Goal: Information Seeking & Learning: Find specific page/section

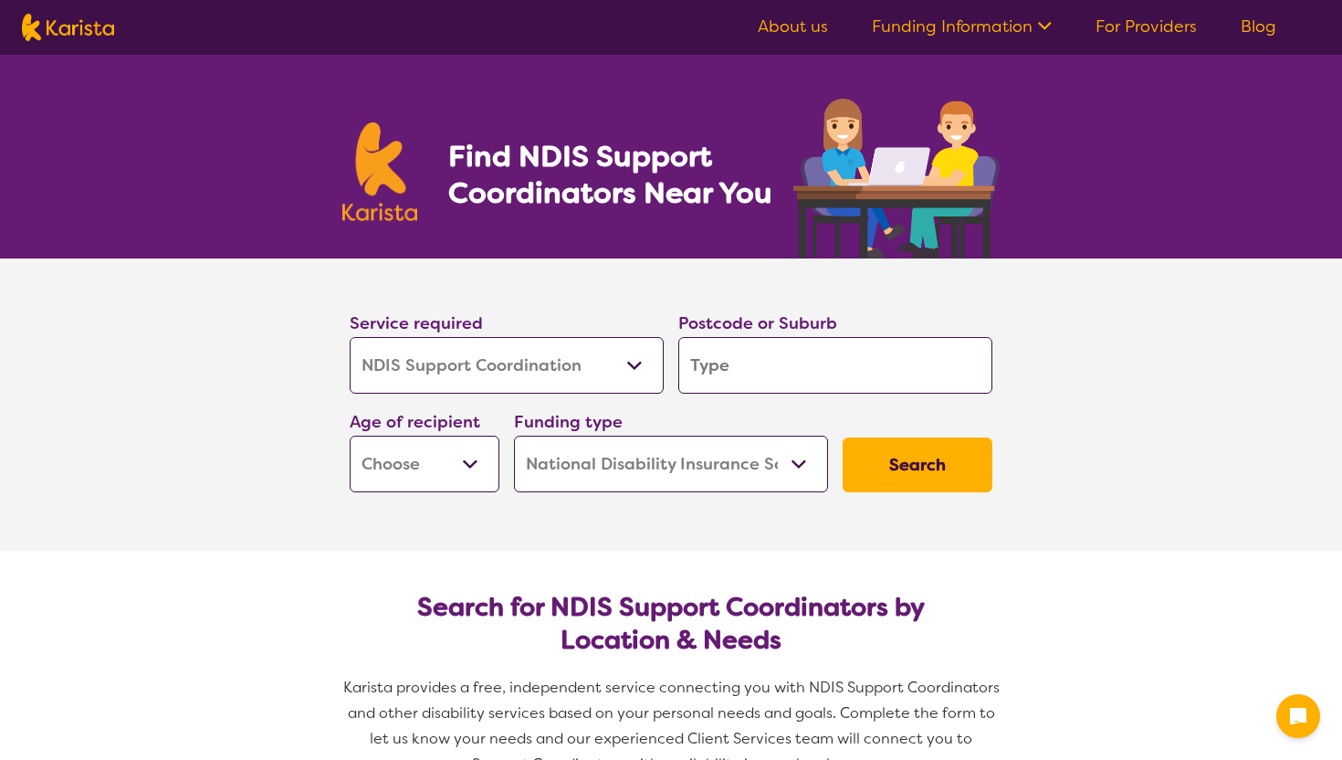
select select "NDIS Support Coordination"
select select "NDIS"
select select "NDIS Support Coordination"
select select "NDIS"
click at [719, 375] on input "search" at bounding box center [835, 365] width 314 height 57
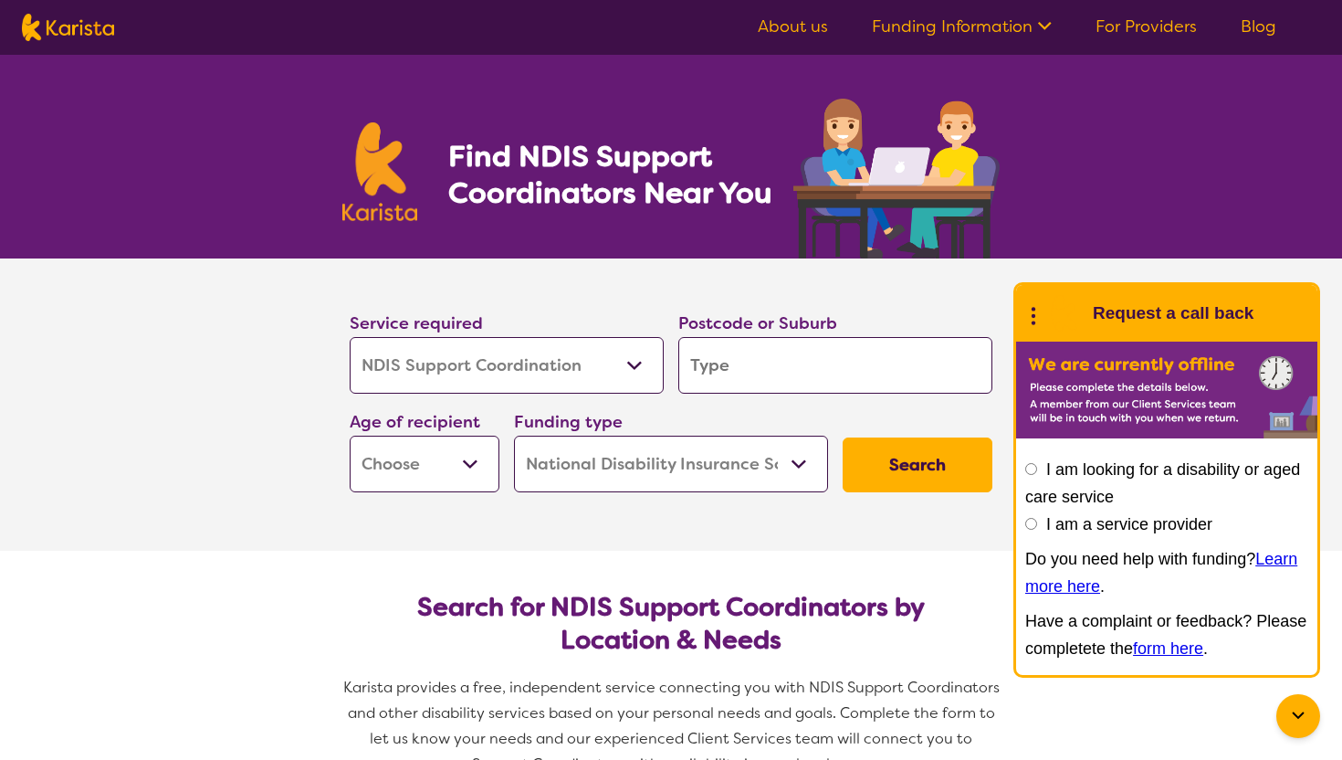
type input "4217"
click at [310, 409] on section "Service required Allied Health Assistant Assessment ([MEDICAL_DATA] or [MEDICAL…" at bounding box center [671, 404] width 731 height 292
click at [453, 451] on select "Early Childhood - 0 to 9 Child - 10 to 11 Adolescent - 12 to 17 Adult - 18 to 6…" at bounding box center [425, 464] width 150 height 57
select select "EC"
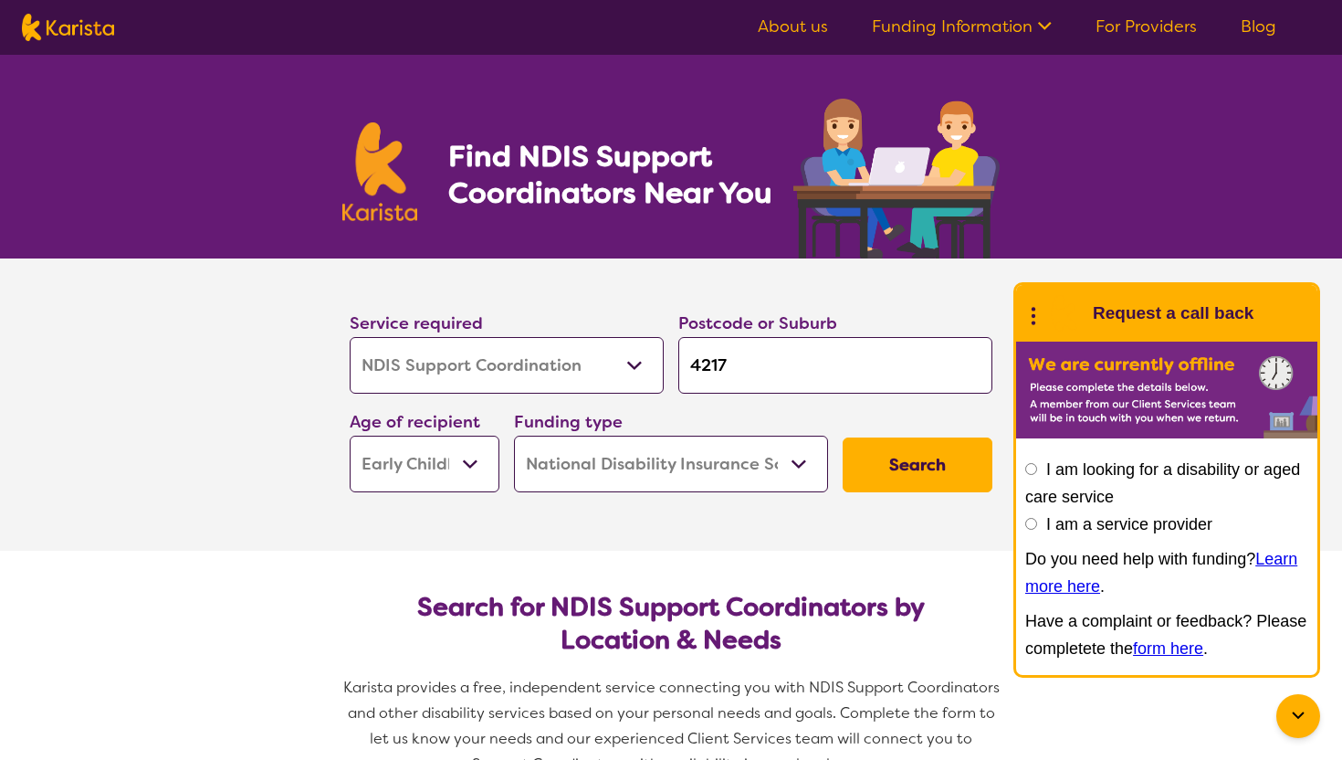
click at [350, 436] on select "Early Childhood - 0 to 9 Child - 10 to 11 Adolescent - 12 to 17 Adult - 18 to 6…" at bounding box center [425, 464] width 150 height 57
select select "EC"
click at [461, 475] on select "Early Childhood - 0 to 9 Child - 10 to 11 Adolescent - 12 to 17 Adult - 18 to 6…" at bounding box center [425, 464] width 150 height 57
select select "CH"
click at [350, 436] on select "Early Childhood - 0 to 9 Child - 10 to 11 Adolescent - 12 to 17 Adult - 18 to 6…" at bounding box center [425, 464] width 150 height 57
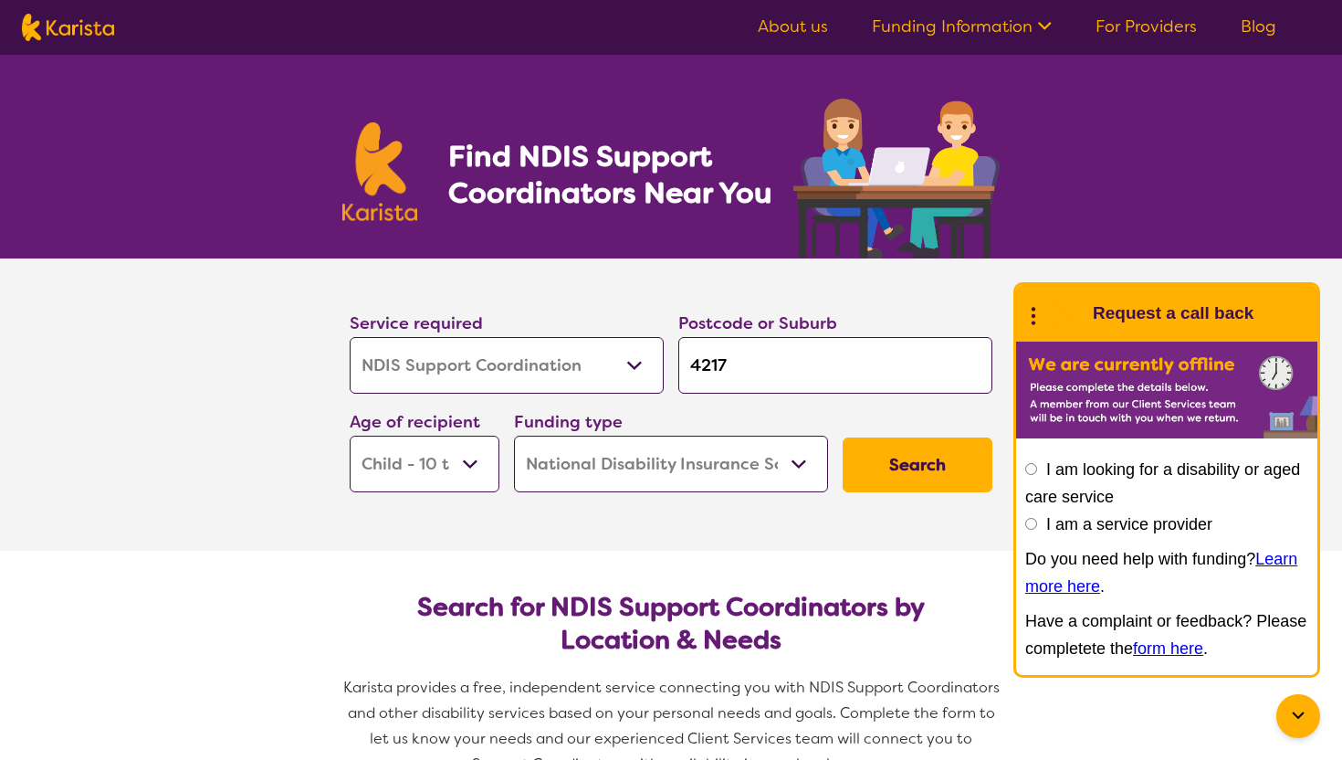
select select "CH"
click at [461, 471] on select "Early Childhood - 0 to 9 Child - 10 to 11 Adolescent - 12 to 17 Adult - 18 to 6…" at bounding box center [425, 464] width 150 height 57
select select "EC"
click at [350, 436] on select "Early Childhood - 0 to 9 Child - 10 to 11 Adolescent - 12 to 17 Adult - 18 to 6…" at bounding box center [425, 464] width 150 height 57
select select "EC"
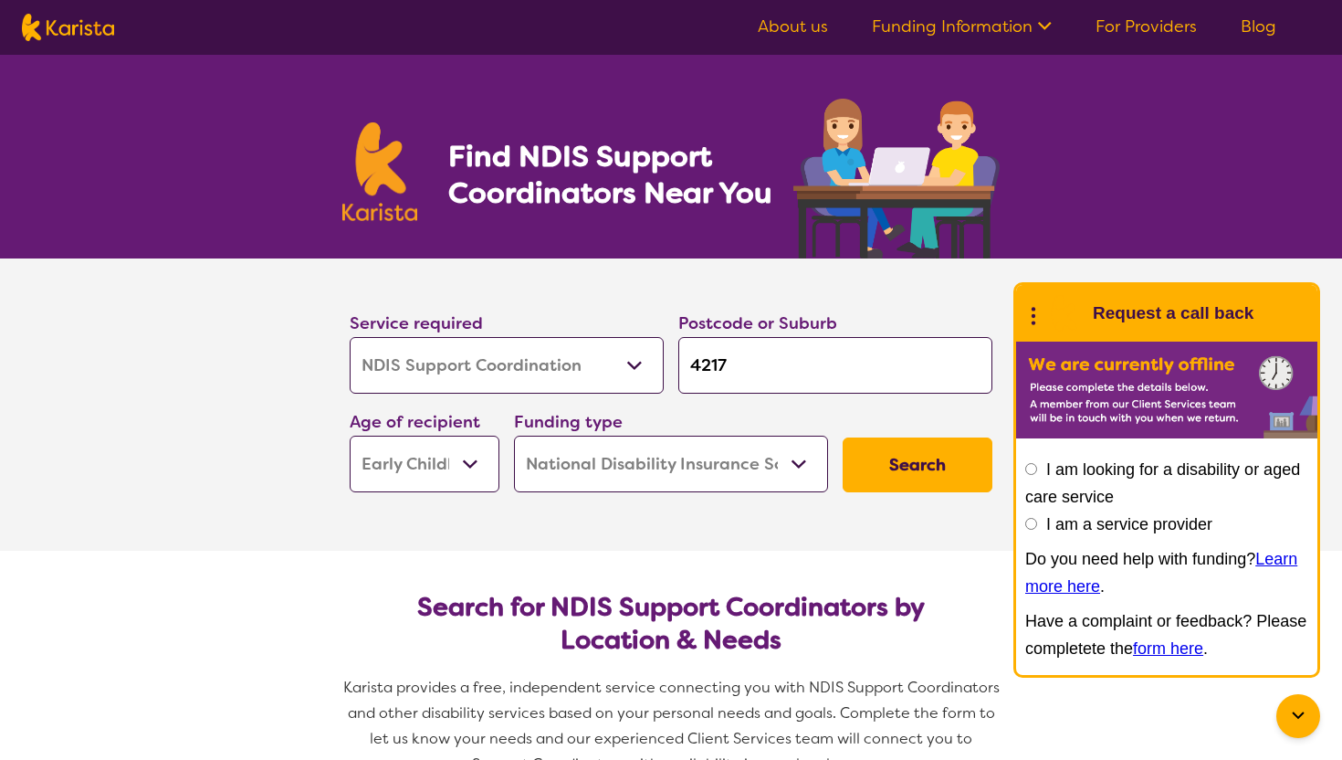
click at [591, 463] on select "Home Care Package (HCP) National Disability Insurance Scheme (NDIS) I don't know" at bounding box center [671, 464] width 314 height 57
click at [514, 436] on select "Home Care Package (HCP) National Disability Insurance Scheme (NDIS) I don't know" at bounding box center [671, 464] width 314 height 57
click at [886, 476] on button "Search" at bounding box center [918, 464] width 150 height 55
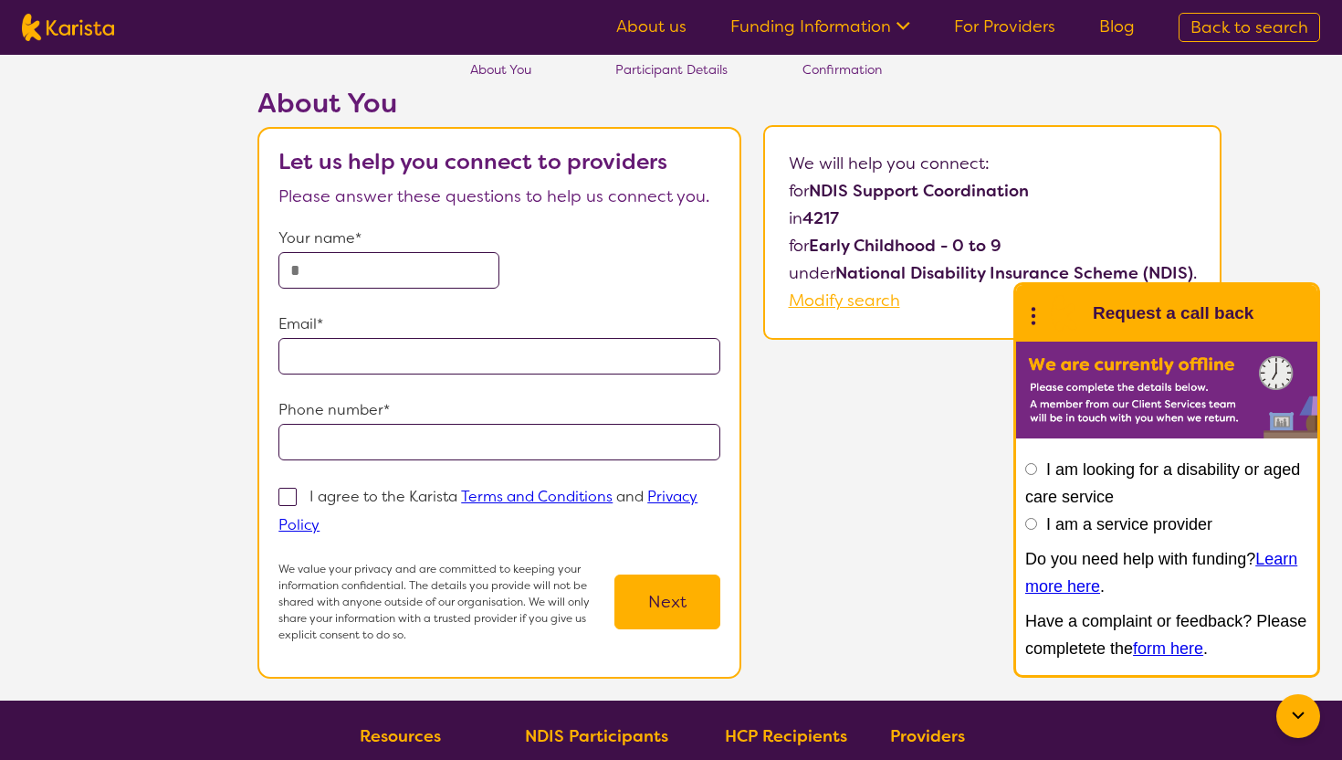
scroll to position [50, 0]
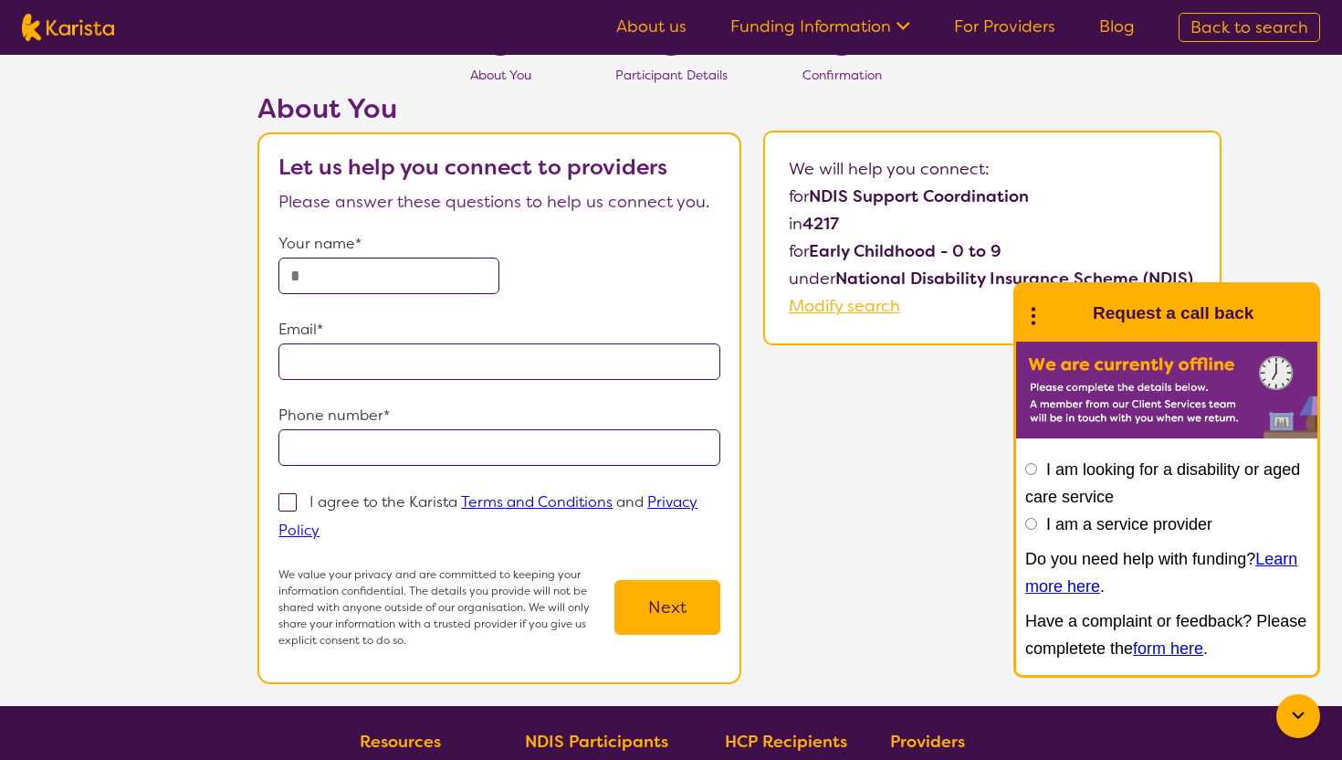
click at [1300, 716] on icon at bounding box center [1298, 714] width 12 height 7
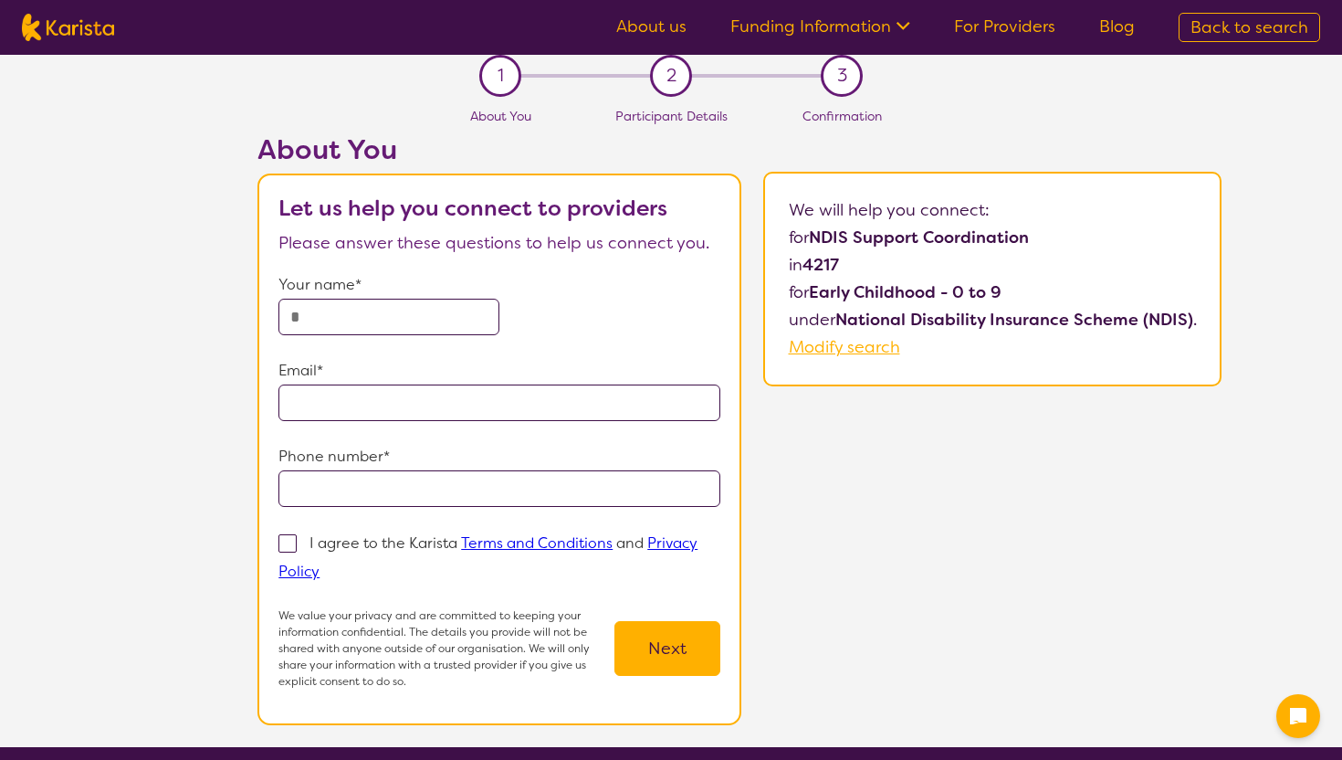
scroll to position [0, 0]
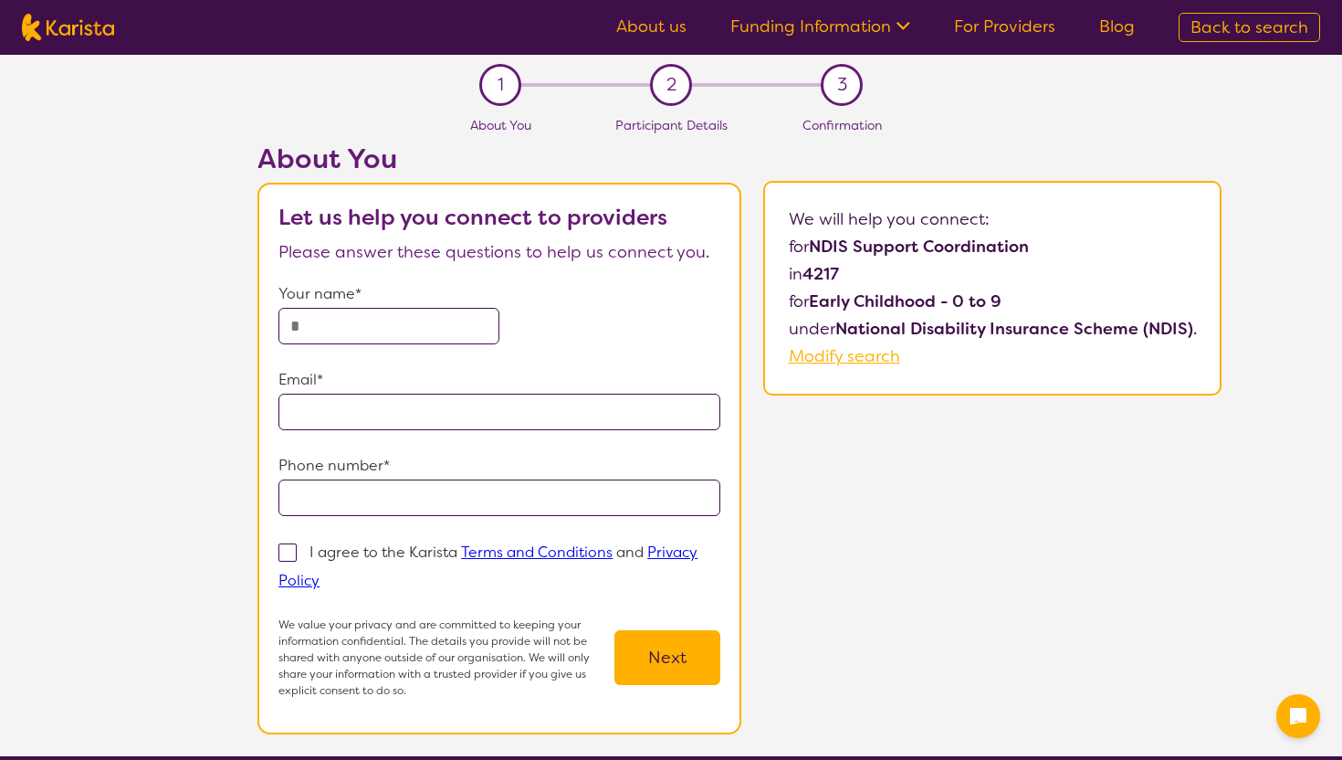
click at [1039, 38] on ul "About us Funding Information NDIS - National Disability Insurance Scheme HCP - …" at bounding box center [875, 27] width 563 height 29
click at [1034, 34] on link "For Providers" at bounding box center [1004, 27] width 101 height 22
